Goal: Navigation & Orientation: Find specific page/section

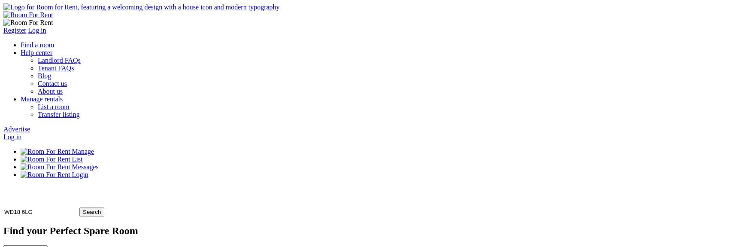
click at [78, 208] on input "WD18 6LG" at bounding box center [40, 211] width 74 height 7
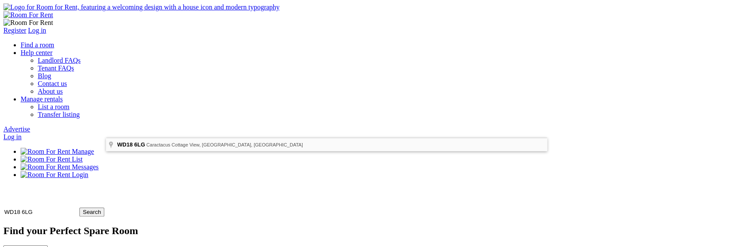
type input "Caractacus [STREET_ADDRESS]"
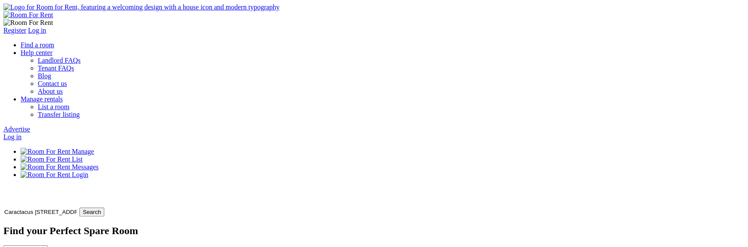
click at [104, 207] on input "Search" at bounding box center [91, 211] width 25 height 9
click at [78, 208] on input "text" at bounding box center [40, 211] width 74 height 7
click at [104, 207] on input "Search" at bounding box center [91, 211] width 25 height 9
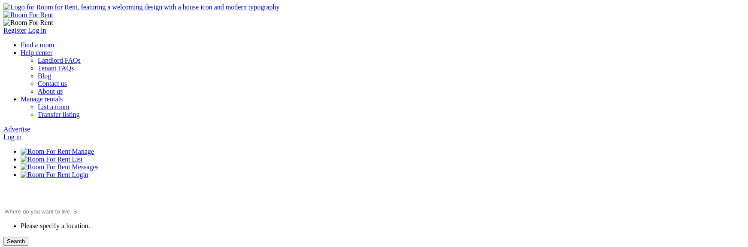
click at [78, 208] on input "text" at bounding box center [40, 211] width 74 height 7
paste input "$e"
click at [78, 208] on input "$e" at bounding box center [40, 211] width 74 height 7
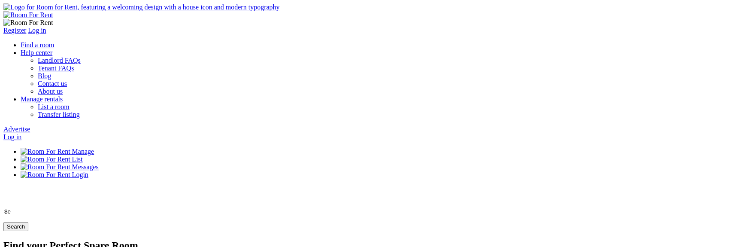
paste input "WD18 6LG"
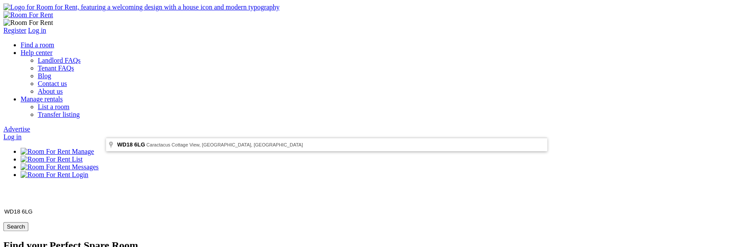
type input "Caractacus [STREET_ADDRESS]"
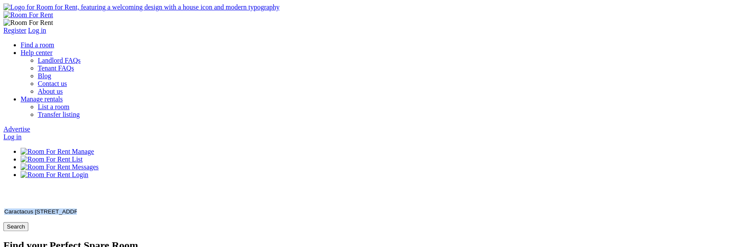
click at [28, 222] on input "Search" at bounding box center [15, 226] width 25 height 9
